Goal: Information Seeking & Learning: Learn about a topic

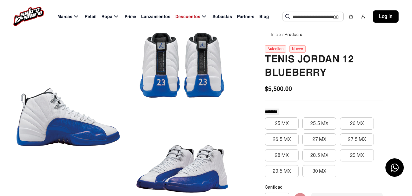
scroll to position [55, 0]
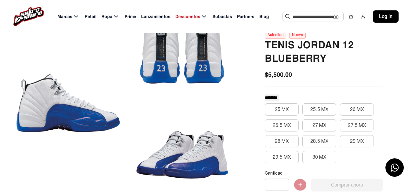
click at [312, 16] on input "text" at bounding box center [312, 16] width 41 height 9
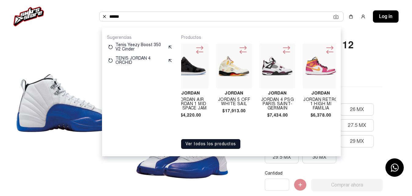
scroll to position [0, 12]
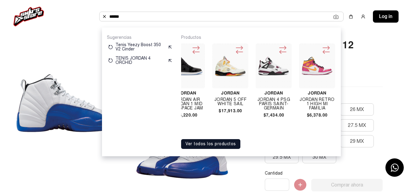
click at [217, 141] on button "Ver todos los productos" at bounding box center [210, 144] width 59 height 10
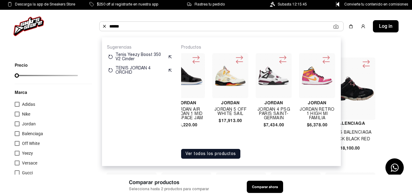
scroll to position [38, 0]
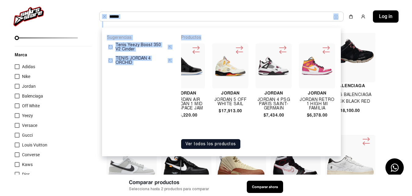
drag, startPoint x: 335, startPoint y: 34, endPoint x: 278, endPoint y: 24, distance: 58.4
click at [278, 21] on div "****** Sugerencias Tenis Yeezy Boost 350 V2 Cinder TENIS JORDAN 4 ORCHID Produc…" at bounding box center [221, 17] width 244 height 10
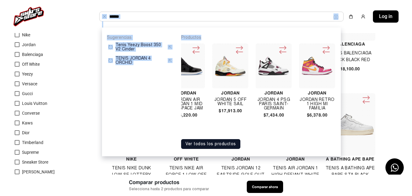
scroll to position [0, 0]
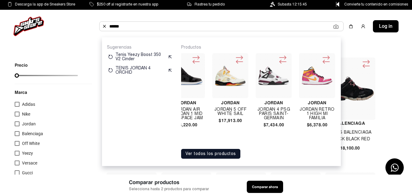
click at [129, 27] on input "******" at bounding box center [221, 26] width 224 height 9
type input "*"
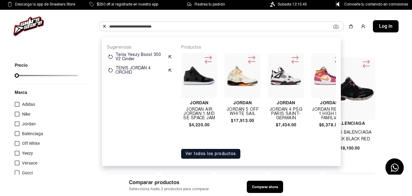
click at [104, 26] on img at bounding box center [104, 26] width 5 height 5
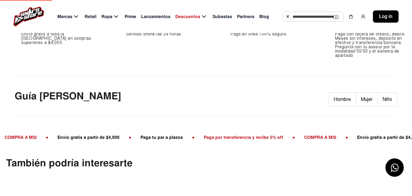
scroll to position [397, 0]
